Goal: Navigation & Orientation: Find specific page/section

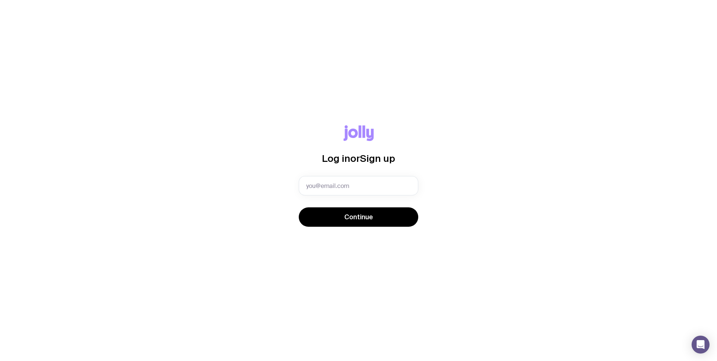
type input "info@birthsmalltalk.com"
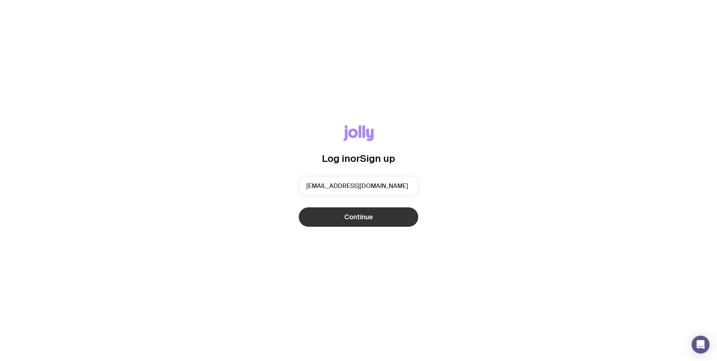
click at [390, 214] on button "Continue" at bounding box center [358, 217] width 119 height 19
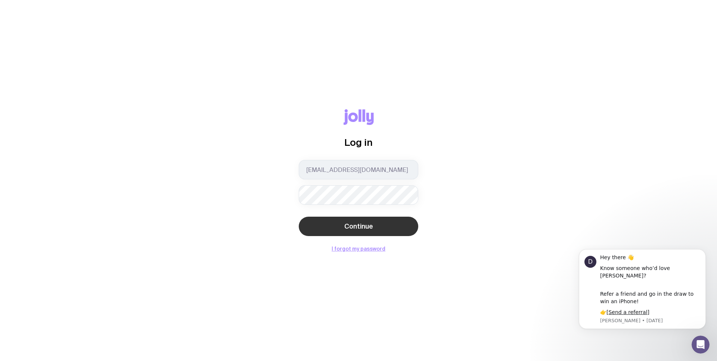
click at [370, 227] on span "Continue" at bounding box center [358, 226] width 29 height 9
